Goal: Answer question/provide support

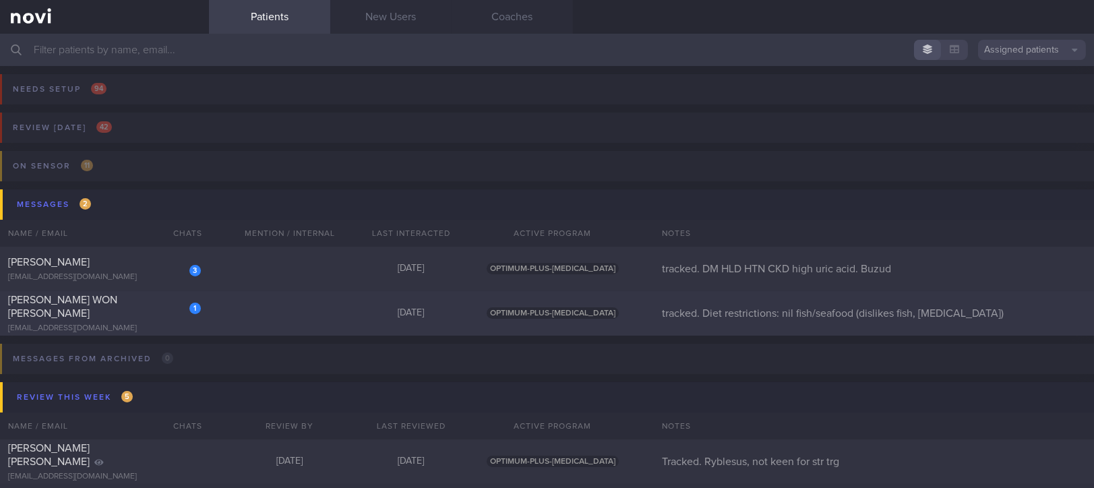
click at [283, 318] on div "1 JUSTYNE WON YAN NI justyne1995@gmail.com Today OPTIMUM-PLUS-WEGOVY tracked. D…" at bounding box center [547, 313] width 1094 height 44
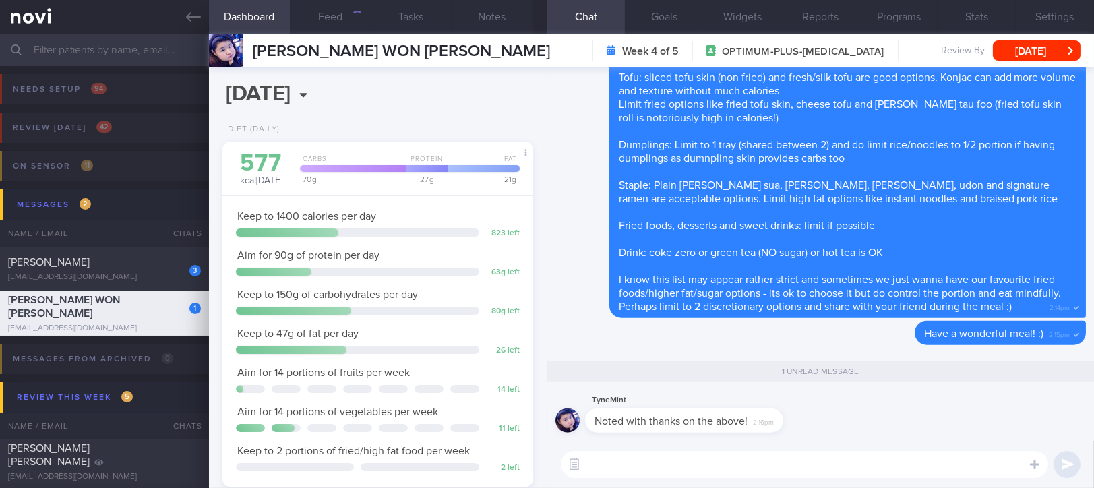
scroll to position [156, 272]
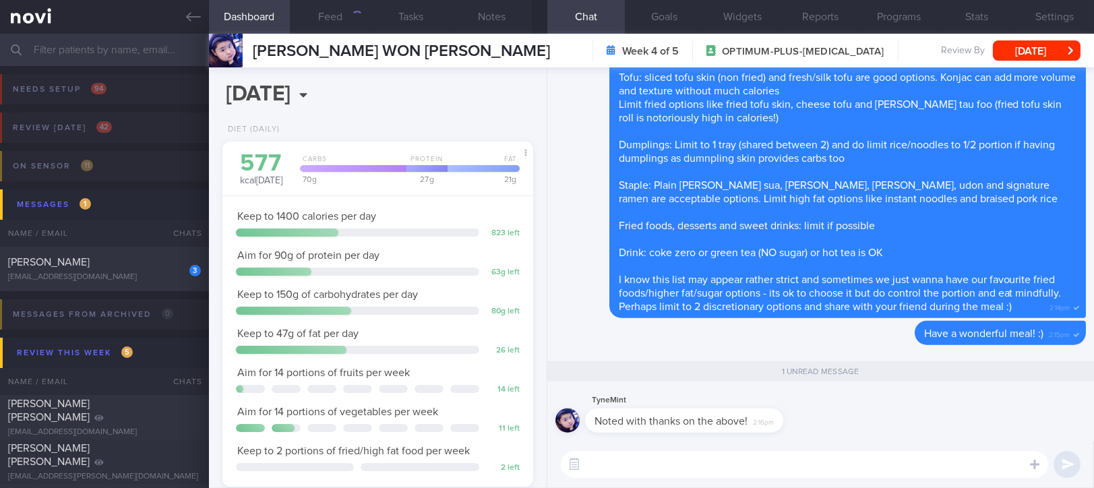
click at [666, 466] on textarea at bounding box center [804, 464] width 487 height 27
type textarea "w"
type textarea "e"
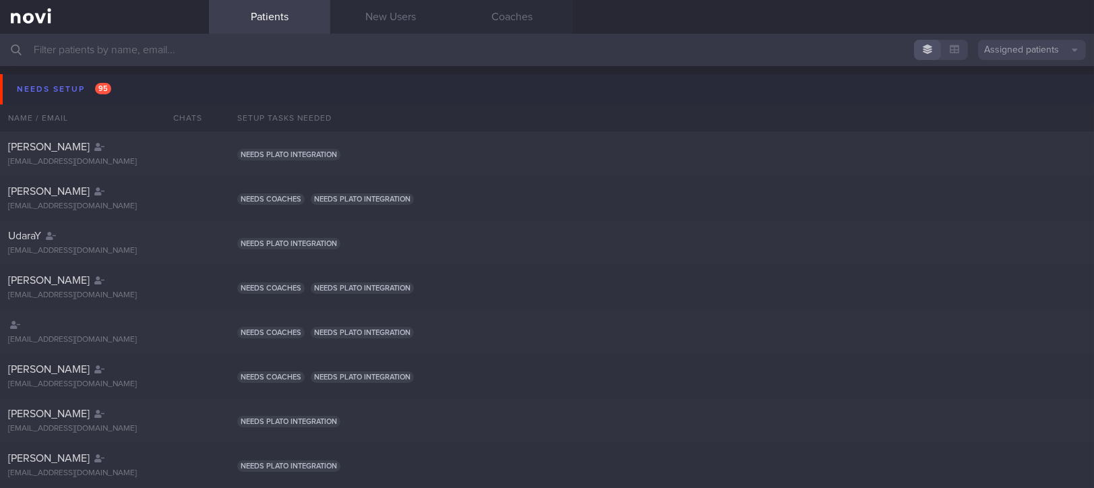
click at [146, 87] on button "Needs setup 95" at bounding box center [549, 89] width 1098 height 30
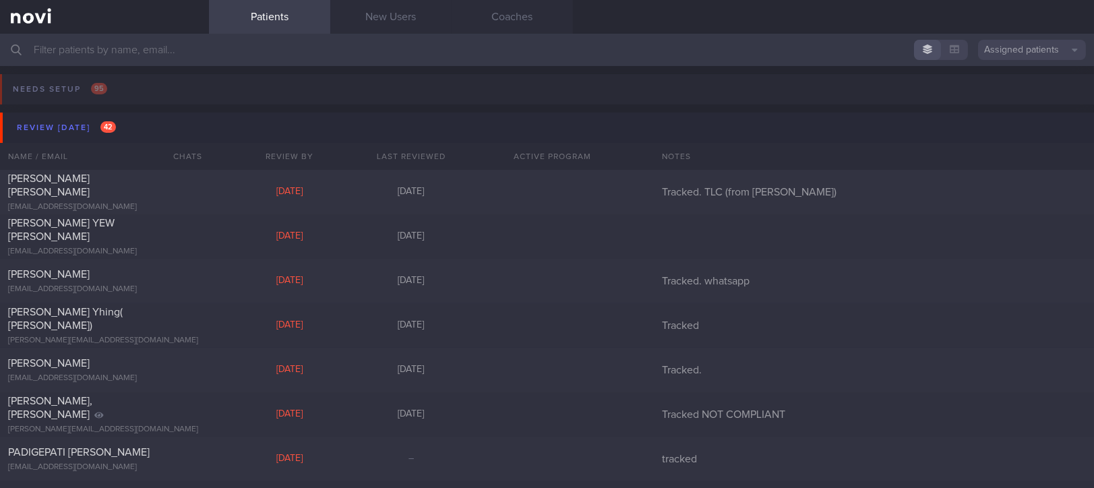
click at [151, 57] on input "text" at bounding box center [547, 50] width 1094 height 32
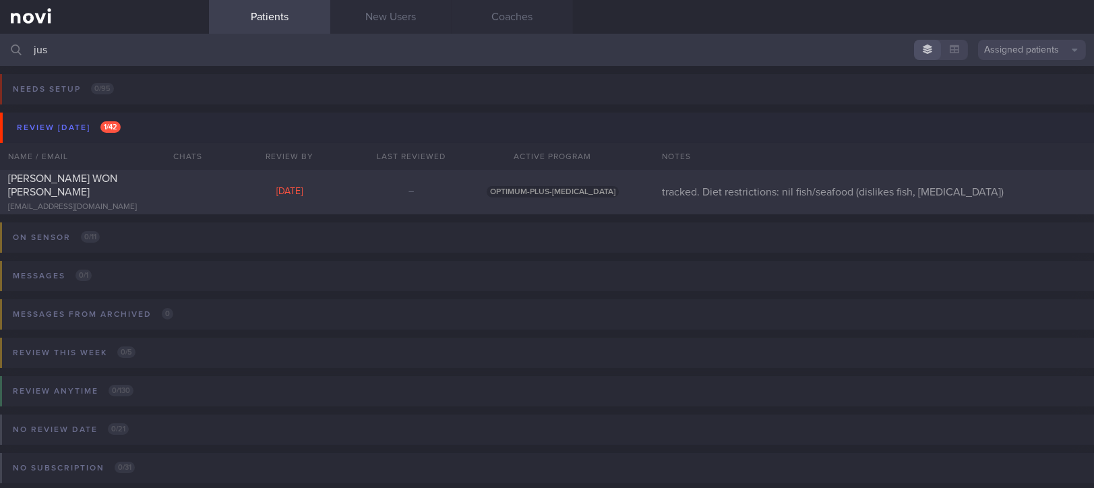
type input "jus"
click at [115, 215] on div "On sensor 0 / 11 Name / Email Chats Installed Glucose Range % TIR % Active Dism…" at bounding box center [547, 246] width 1094 height 65
click at [135, 202] on div "[EMAIL_ADDRESS][DOMAIN_NAME]" at bounding box center [104, 207] width 193 height 10
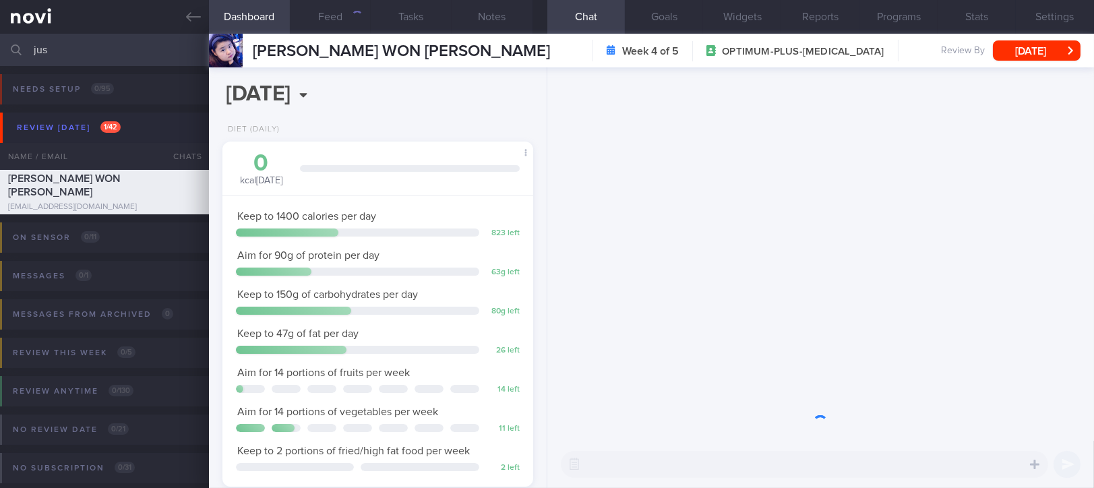
scroll to position [156, 272]
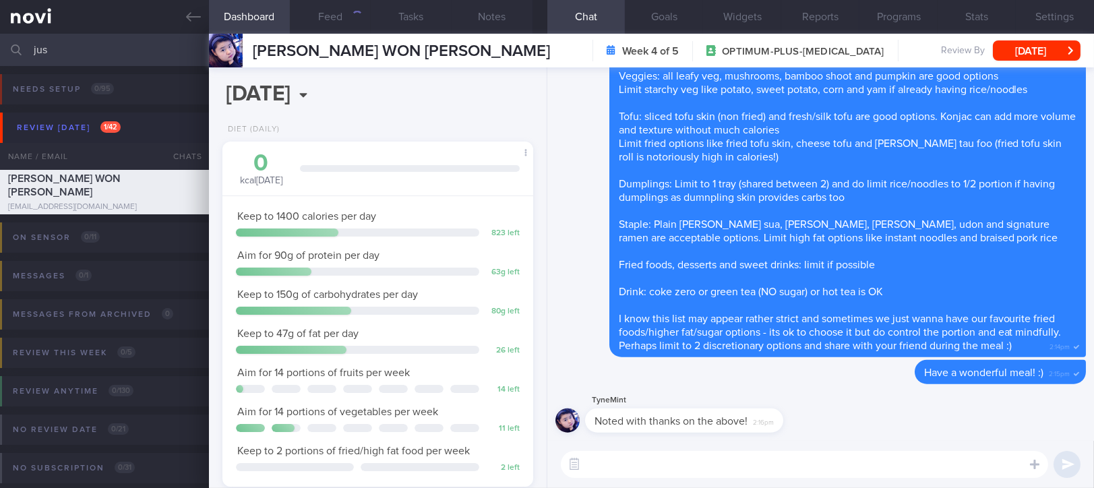
click at [728, 461] on textarea at bounding box center [804, 464] width 487 height 27
click at [651, 456] on textarea at bounding box center [804, 464] width 487 height 27
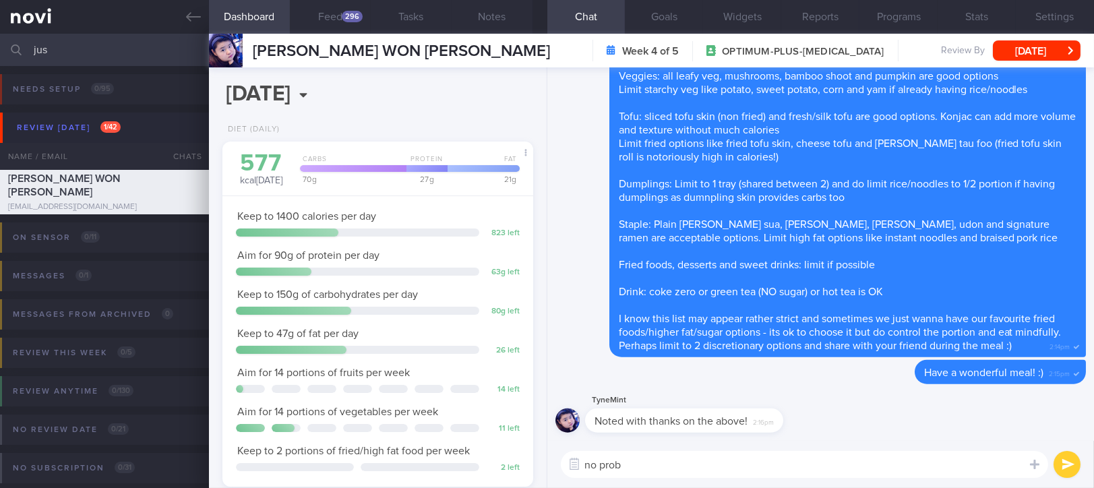
type textarea "no prob!"
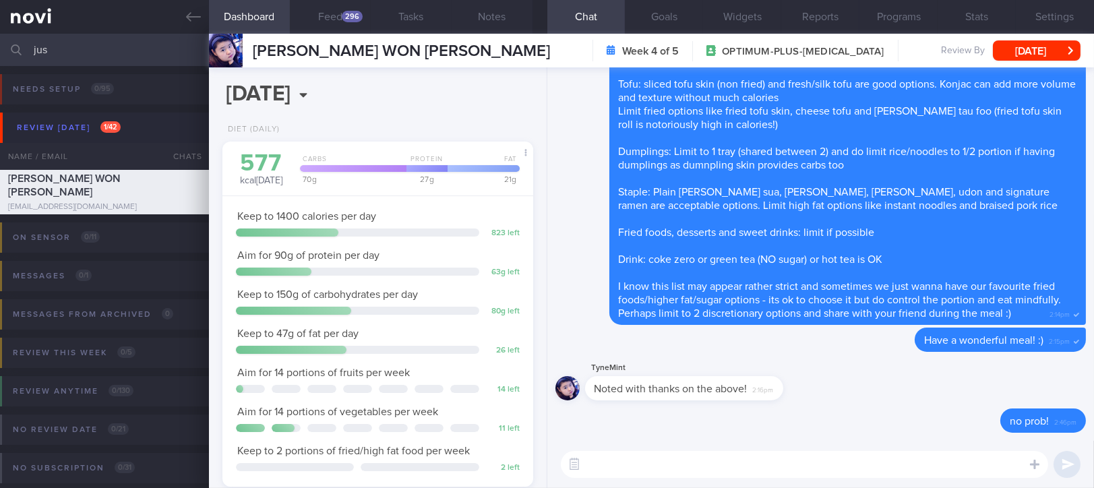
drag, startPoint x: 161, startPoint y: 55, endPoint x: -1, endPoint y: 58, distance: 161.7
click at [0, 58] on html "You are offline! Some functionality will be unavailable Patients New Users Coac…" at bounding box center [547, 244] width 1094 height 488
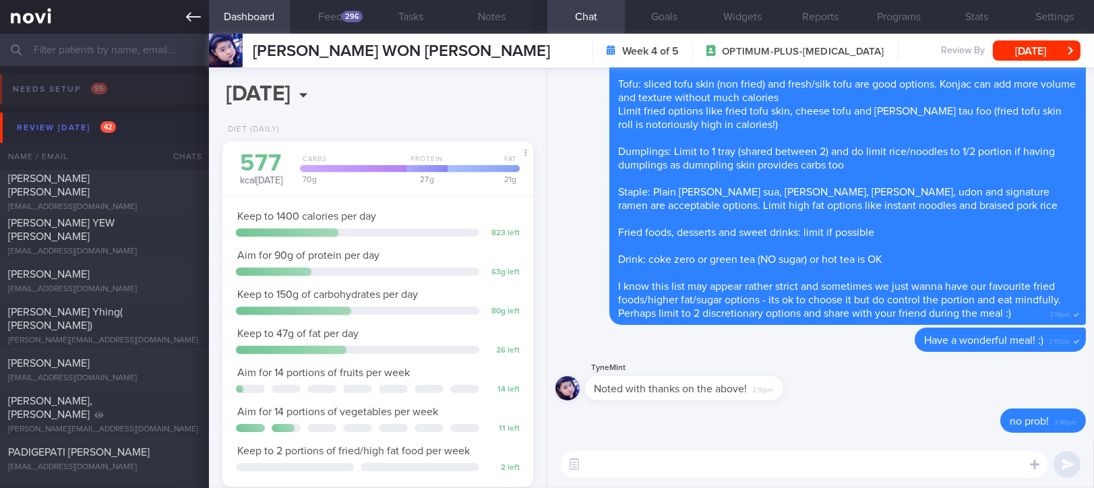
click at [182, 5] on link at bounding box center [104, 17] width 209 height 34
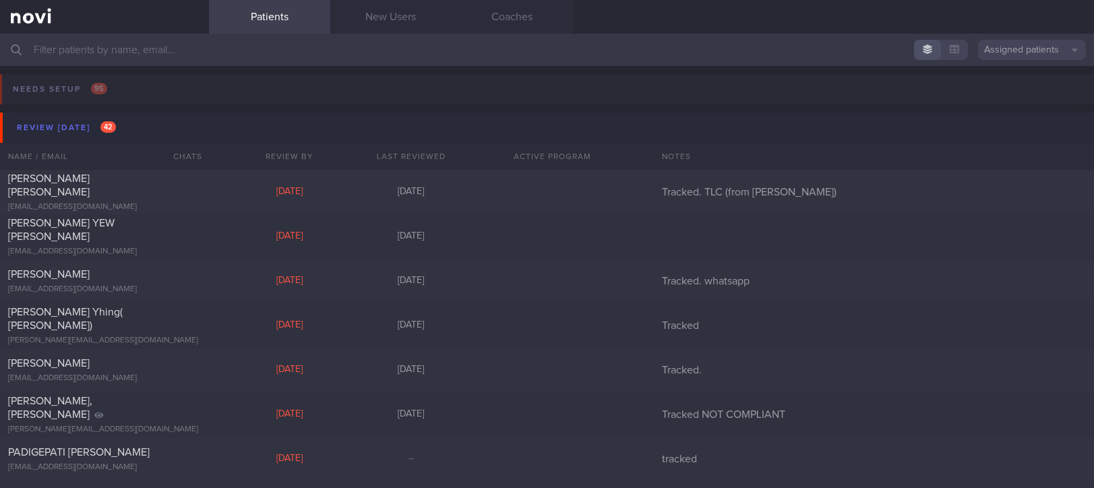
click at [119, 123] on button "Review [DATE] 42" at bounding box center [549, 128] width 1098 height 30
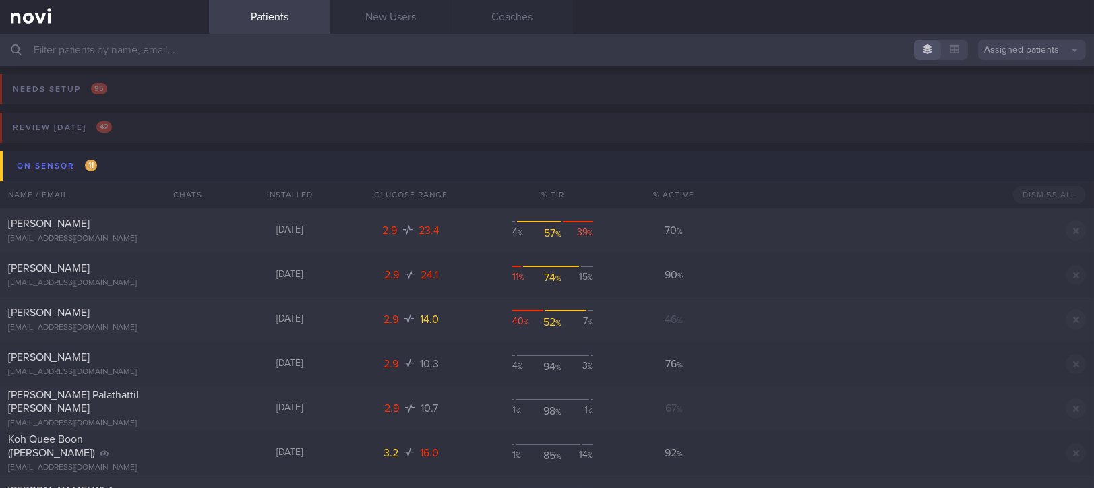
click at [110, 162] on button "On sensor 11" at bounding box center [549, 166] width 1098 height 30
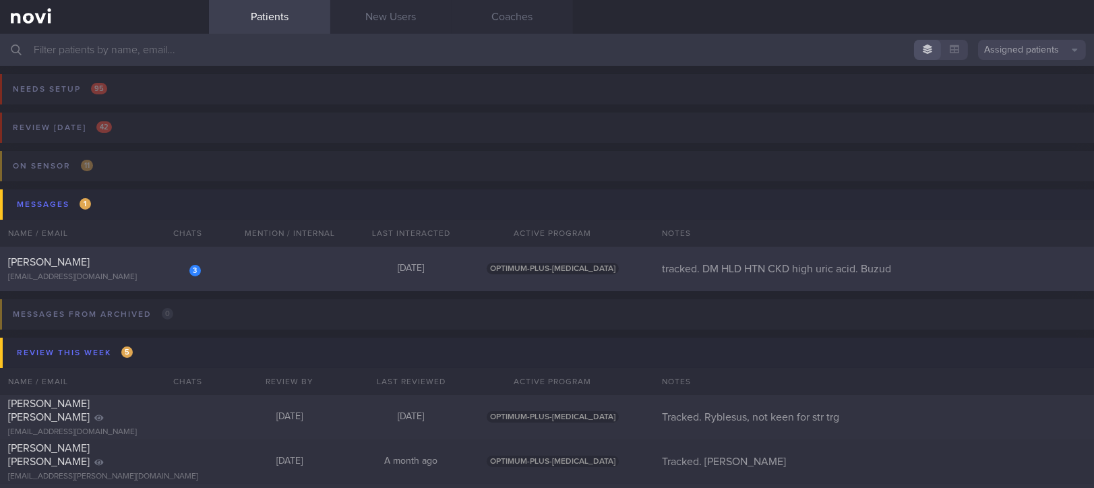
click at [367, 254] on div "3 [PERSON_NAME] Won [EMAIL_ADDRESS][DOMAIN_NAME] [DATE] OPTIMUM-PLUS-[MEDICAL_D…" at bounding box center [547, 269] width 1094 height 44
select select "7"
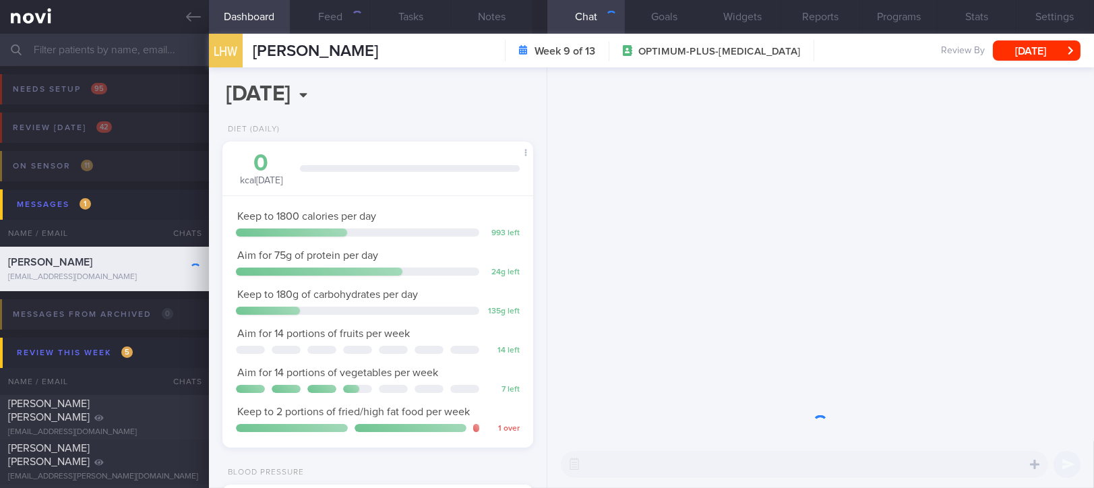
scroll to position [156, 272]
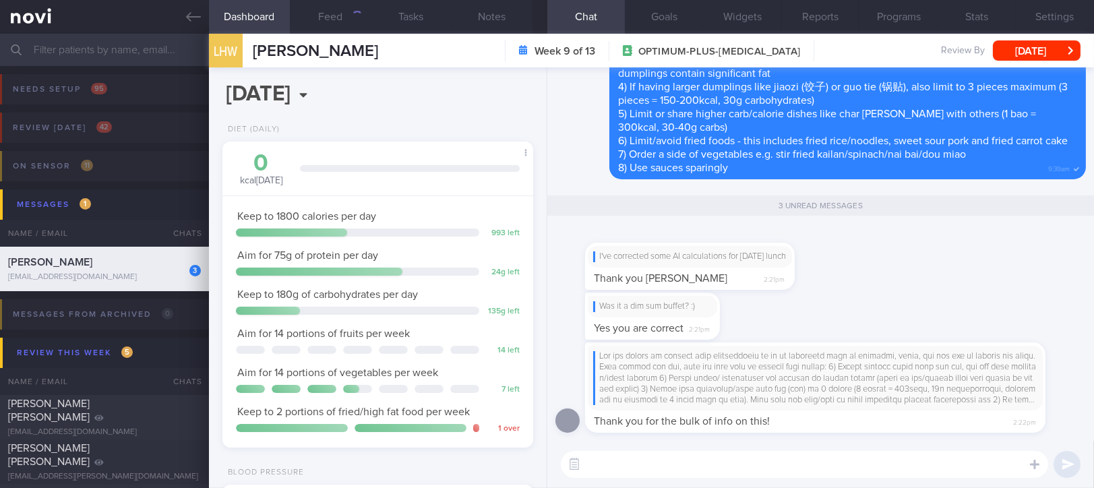
click at [719, 457] on textarea at bounding box center [804, 464] width 487 height 27
type textarea "No prob!"
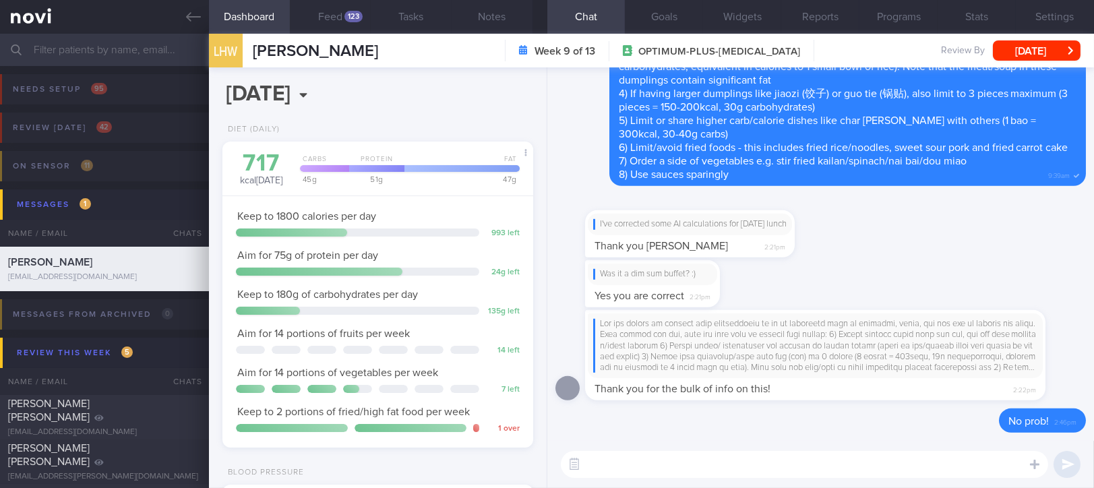
scroll to position [139, 278]
drag, startPoint x: 190, startPoint y: 19, endPoint x: 682, endPoint y: 98, distance: 498.1
click at [190, 19] on icon at bounding box center [193, 16] width 15 height 15
